Goal: Task Accomplishment & Management: Complete application form

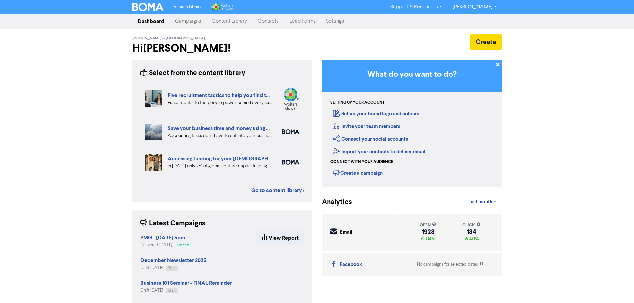
click at [268, 23] on link "Contacts" at bounding box center [268, 21] width 32 height 13
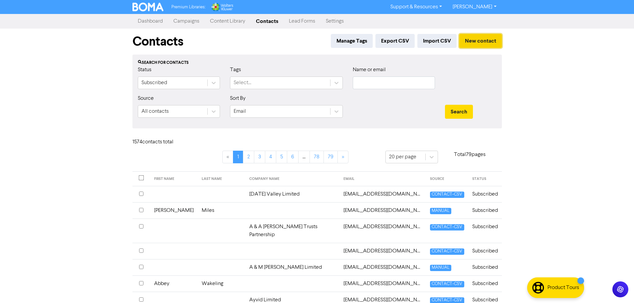
click at [472, 40] on button "New contact" at bounding box center [480, 41] width 43 height 14
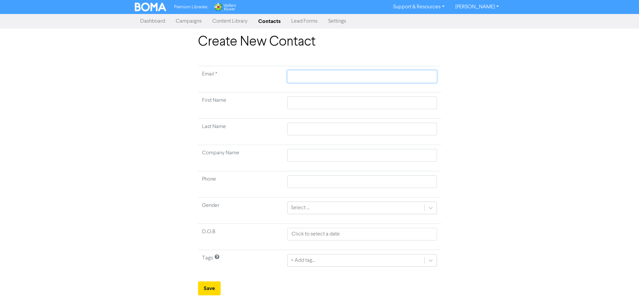
click at [310, 76] on input "text" at bounding box center [362, 76] width 150 height 13
paste input "[EMAIL_ADDRESS][DOMAIN_NAME]"
type input "[EMAIL_ADDRESS][DOMAIN_NAME]"
click at [302, 102] on input "text" at bounding box center [362, 102] width 150 height 13
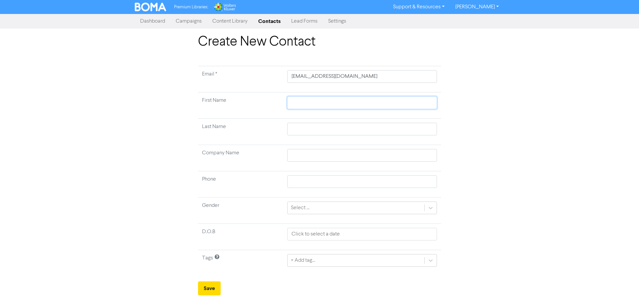
type input "D"
type input "Da"
type input "[PERSON_NAME]"
type input "Danie"
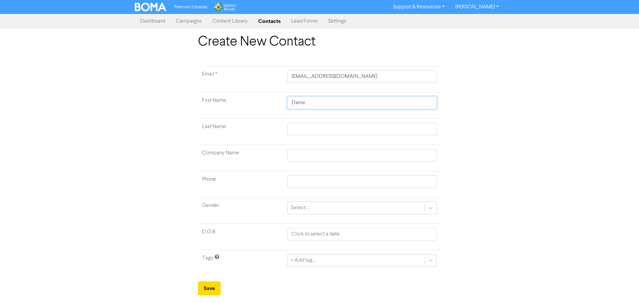
type input "[PERSON_NAME]"
click at [303, 126] on input "text" at bounding box center [362, 129] width 150 height 13
type input "O"
type input "O'"
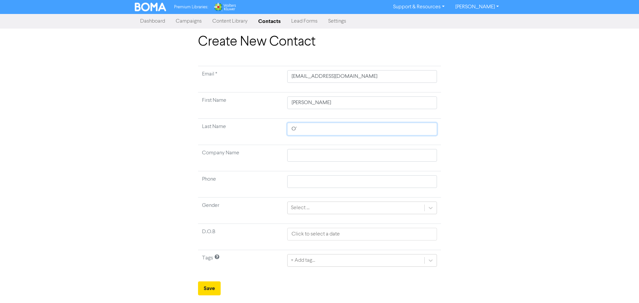
type input "O'l"
type input "O'le"
type input "O'lea"
type input "[PERSON_NAME]"
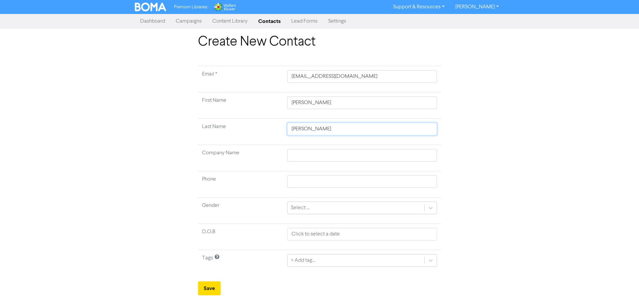
type input "[PERSON_NAME]"
type input "O'lea"
type input "O'le"
type input "O'l"
type input "O'"
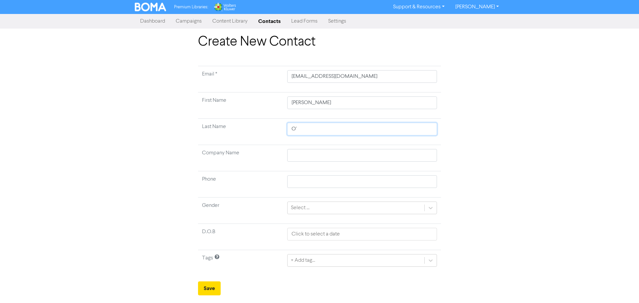
type input "O'L"
type input "O'Le"
type input "O'Lea"
type input "[PERSON_NAME]"
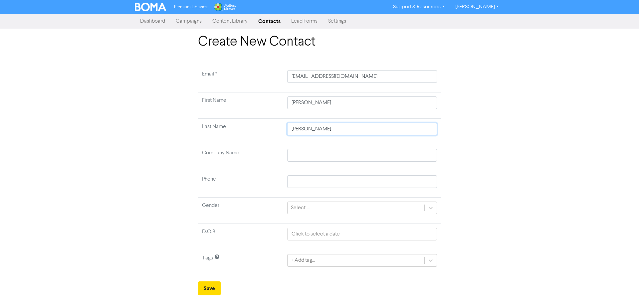
type input "[PERSON_NAME]"
click at [214, 286] on button "Save" at bounding box center [209, 288] width 23 height 14
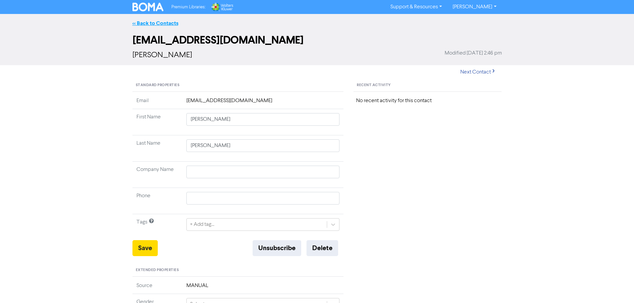
click at [150, 23] on link "<< Back to Contacts" at bounding box center [155, 23] width 46 height 7
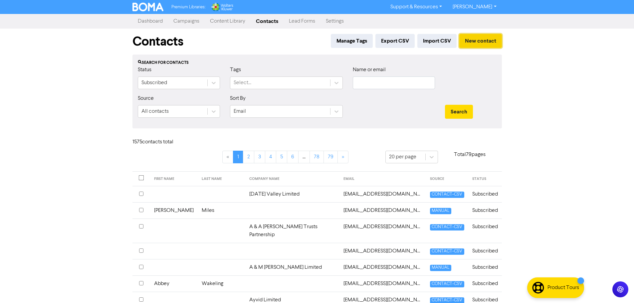
click at [473, 39] on button "New contact" at bounding box center [480, 41] width 43 height 14
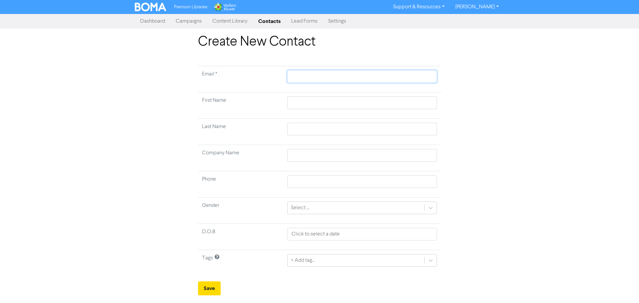
click at [319, 76] on input "text" at bounding box center [362, 76] width 150 height 13
paste input "[PHONE_NUMBER]"
type input "[PHONE_NUMBER]"
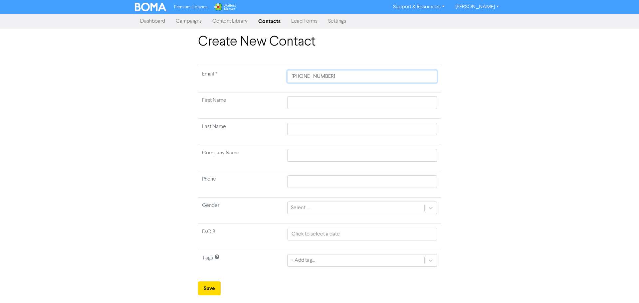
type input "+64277034"
type input "+6427703"
type input "+642770"
type input "+64277"
type input "+6427"
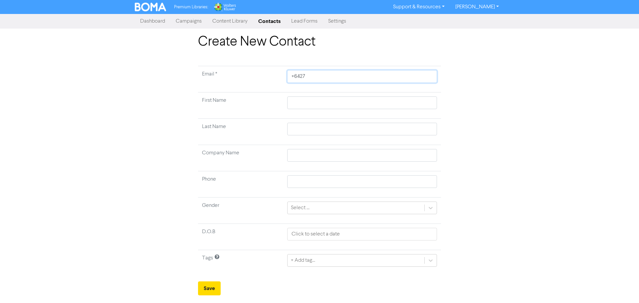
type input "+642"
type input "+64"
type input "+6"
type input "+"
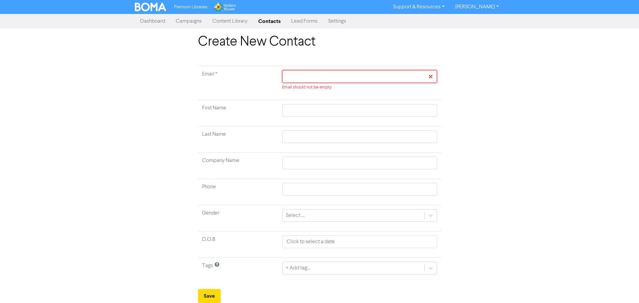
click at [317, 78] on input "text" at bounding box center [359, 76] width 155 height 13
paste input "[EMAIL_ADDRESS][DOMAIN_NAME]"
type input "[EMAIL_ADDRESS][DOMAIN_NAME]"
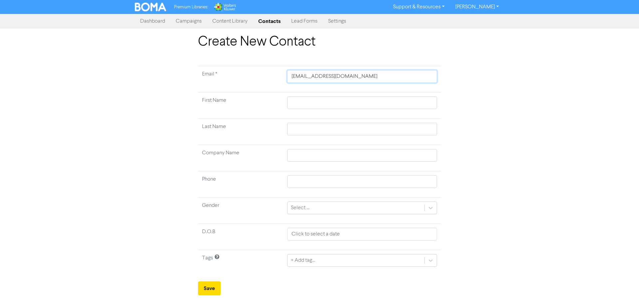
type input "[EMAIL_ADDRESS][DOMAIN_NAME]"
click at [312, 101] on input "text" at bounding box center [362, 102] width 150 height 13
type input "N"
type input "Ni"
type input "Nic"
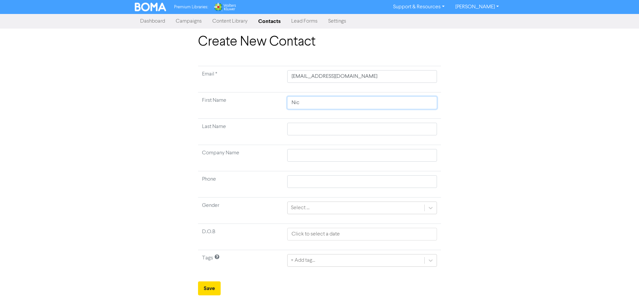
type input "Nico"
type input "[PERSON_NAME]"
click at [309, 125] on input "text" at bounding box center [362, 129] width 150 height 13
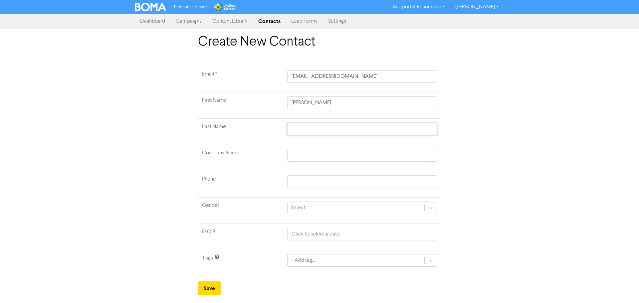
type input "L"
type input "Lo"
type input "Lof"
type input "Loft"
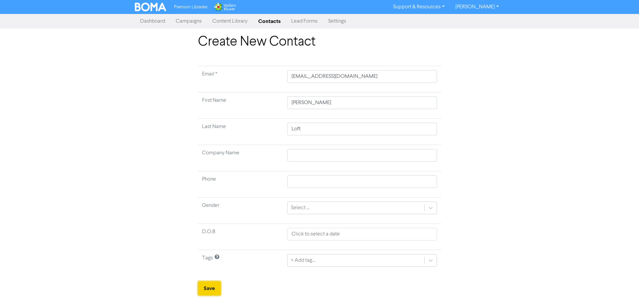
click at [211, 291] on button "Save" at bounding box center [209, 288] width 23 height 14
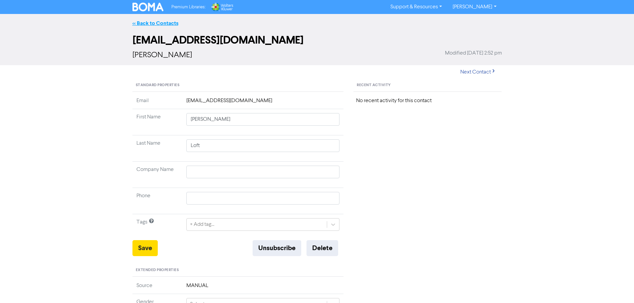
click at [157, 20] on link "<< Back to Contacts" at bounding box center [155, 23] width 46 height 7
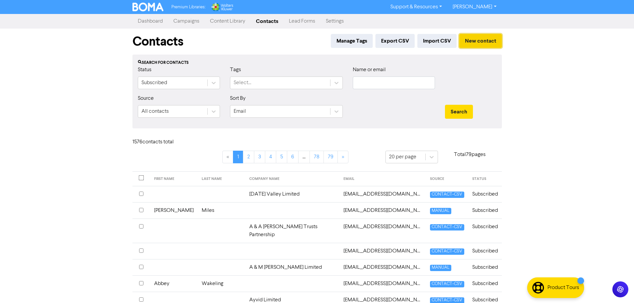
click at [479, 41] on button "New contact" at bounding box center [480, 41] width 43 height 14
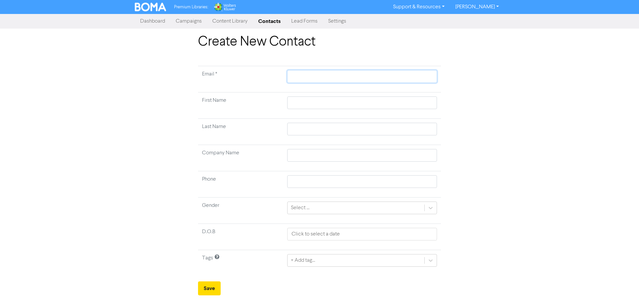
click at [302, 75] on input "text" at bounding box center [362, 76] width 150 height 13
paste input "[PERSON_NAME][EMAIL_ADDRESS][DOMAIN_NAME]"
type input "[PERSON_NAME][EMAIL_ADDRESS][DOMAIN_NAME]"
click at [301, 102] on input "text" at bounding box center [362, 102] width 150 height 13
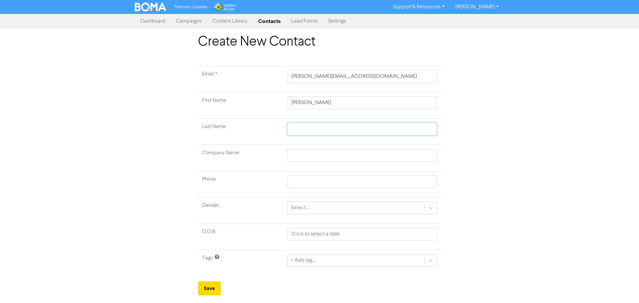
click at [295, 130] on input "text" at bounding box center [362, 129] width 150 height 13
click at [200, 289] on button "Save" at bounding box center [209, 288] width 23 height 14
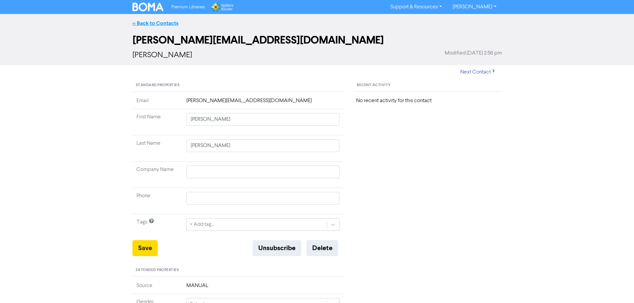
click at [145, 23] on link "<< Back to Contacts" at bounding box center [155, 23] width 46 height 7
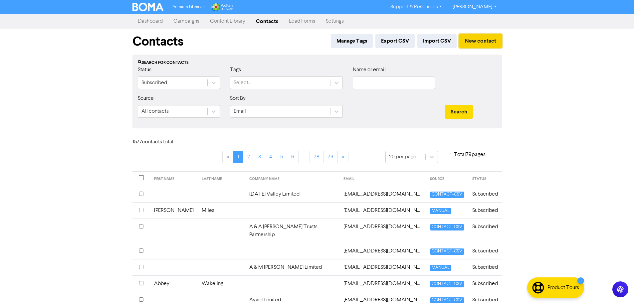
click at [472, 42] on button "New contact" at bounding box center [480, 41] width 43 height 14
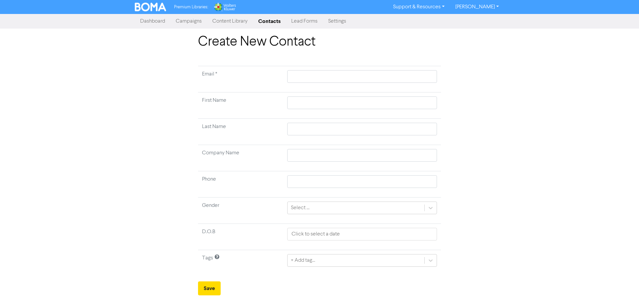
click at [294, 69] on td at bounding box center [362, 79] width 158 height 26
click at [302, 76] on input "text" at bounding box center [362, 76] width 150 height 13
paste input "[EMAIL_ADDRESS][DOMAIN_NAME]"
click at [314, 102] on input "text" at bounding box center [362, 102] width 150 height 13
click at [299, 133] on input "text" at bounding box center [362, 129] width 150 height 13
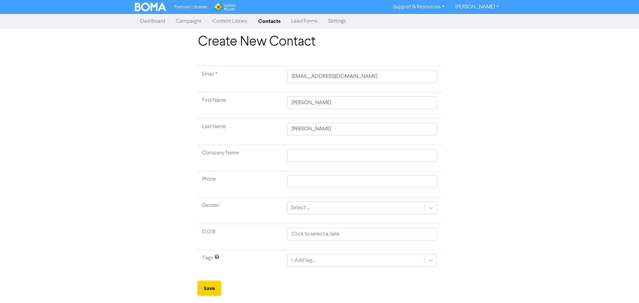
click at [204, 291] on button "Save" at bounding box center [209, 288] width 23 height 14
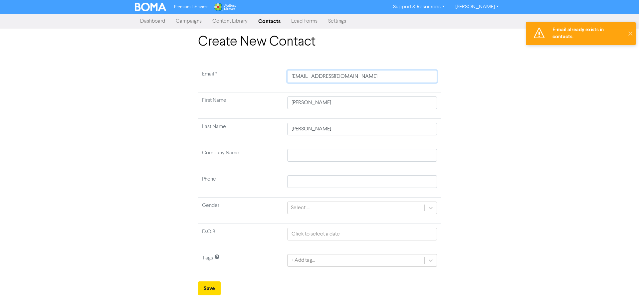
drag, startPoint x: 358, startPoint y: 78, endPoint x: 232, endPoint y: 78, distance: 125.4
click at [232, 78] on tr "Email * [EMAIL_ADDRESS][DOMAIN_NAME]" at bounding box center [319, 79] width 243 height 26
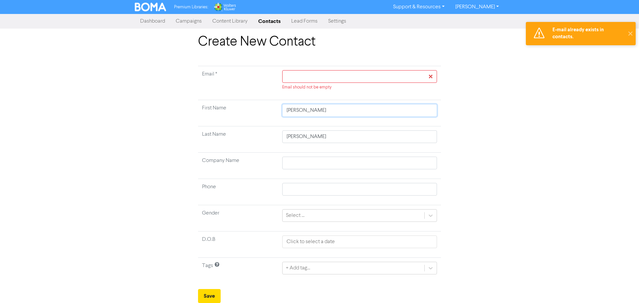
drag, startPoint x: 305, startPoint y: 112, endPoint x: 252, endPoint y: 111, distance: 53.2
click at [252, 111] on tr "First Name [PERSON_NAME]" at bounding box center [319, 113] width 243 height 26
drag, startPoint x: 308, startPoint y: 137, endPoint x: 245, endPoint y: 136, distance: 62.9
click at [246, 136] on tr "Last Name [PERSON_NAME]" at bounding box center [319, 139] width 243 height 26
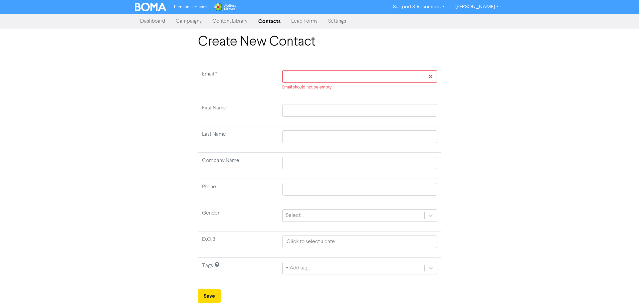
click at [151, 23] on link "Dashboard" at bounding box center [153, 21] width 36 height 13
